Goal: Information Seeking & Learning: Check status

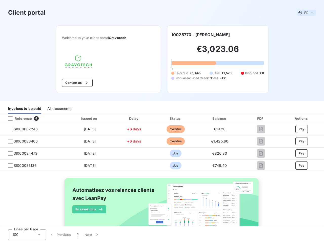
click at [304, 13] on span "FR" at bounding box center [306, 13] width 4 height 4
click at [74, 83] on button "Contact us" at bounding box center [77, 83] width 31 height 8
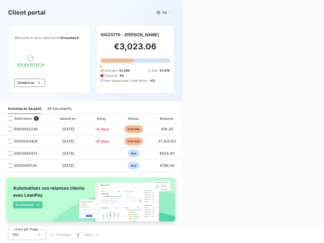
click at [187, 35] on div "Contact us Fill out the form below, and a member of our team will get back to y…" at bounding box center [253, 121] width 142 height 243
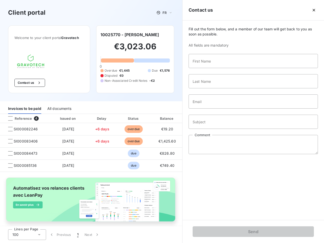
click at [25, 109] on div "Invoices to be paid" at bounding box center [24, 108] width 33 height 11
click at [59, 109] on div "All documents" at bounding box center [59, 108] width 24 height 11
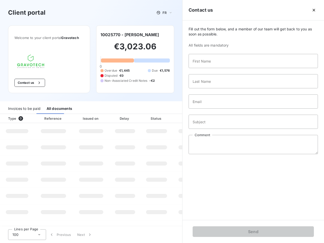
click at [32, 118] on div at bounding box center [30, 118] width 5 height 5
click at [10, 118] on div "Type 0" at bounding box center [19, 118] width 28 height 5
click at [88, 118] on div "Issued on" at bounding box center [91, 118] width 35 height 5
click at [132, 118] on div "Delay" at bounding box center [125, 118] width 29 height 5
click at [173, 118] on th "Amount" at bounding box center [190, 118] width 34 height 9
